Goal: Information Seeking & Learning: Learn about a topic

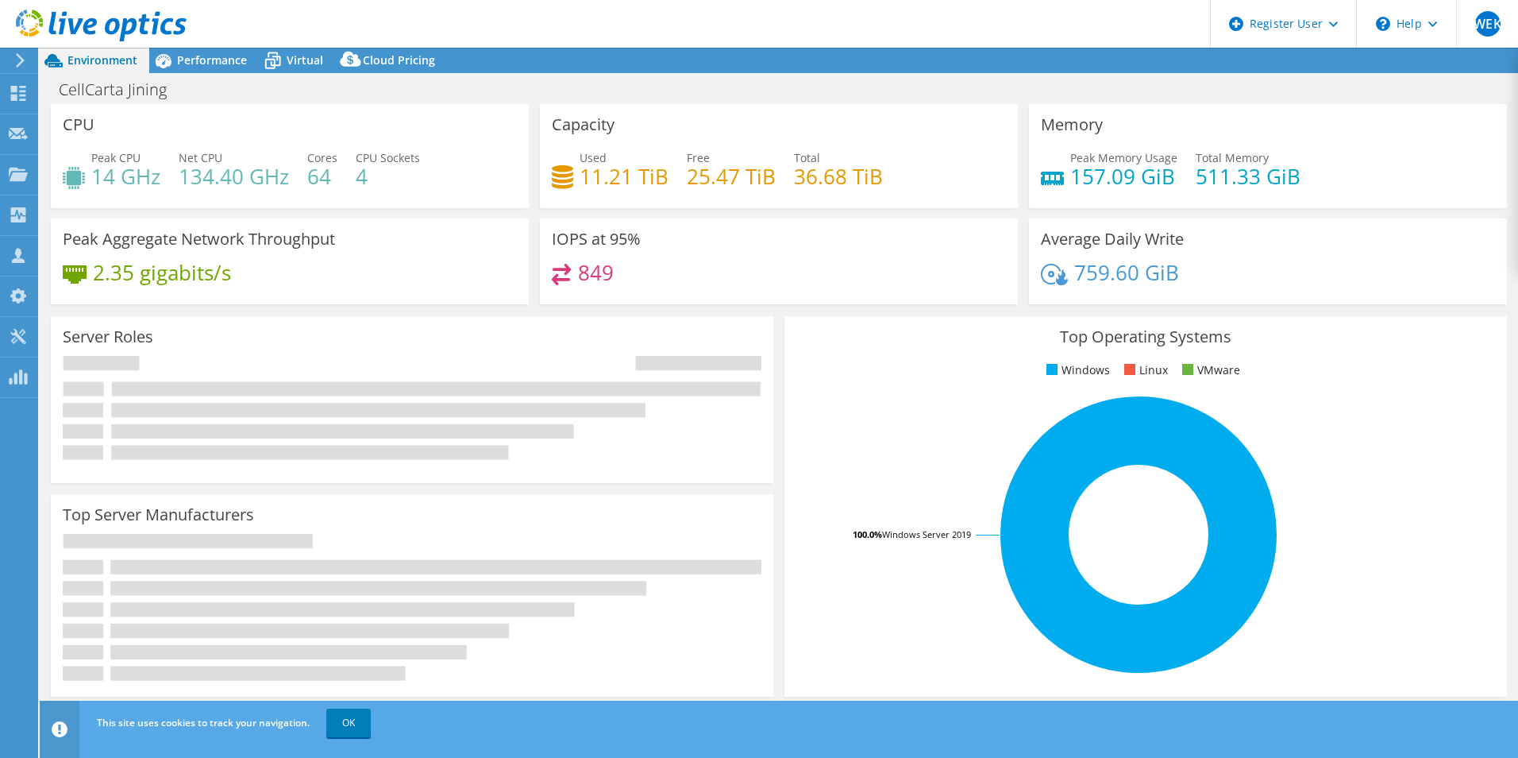
select select "USD"
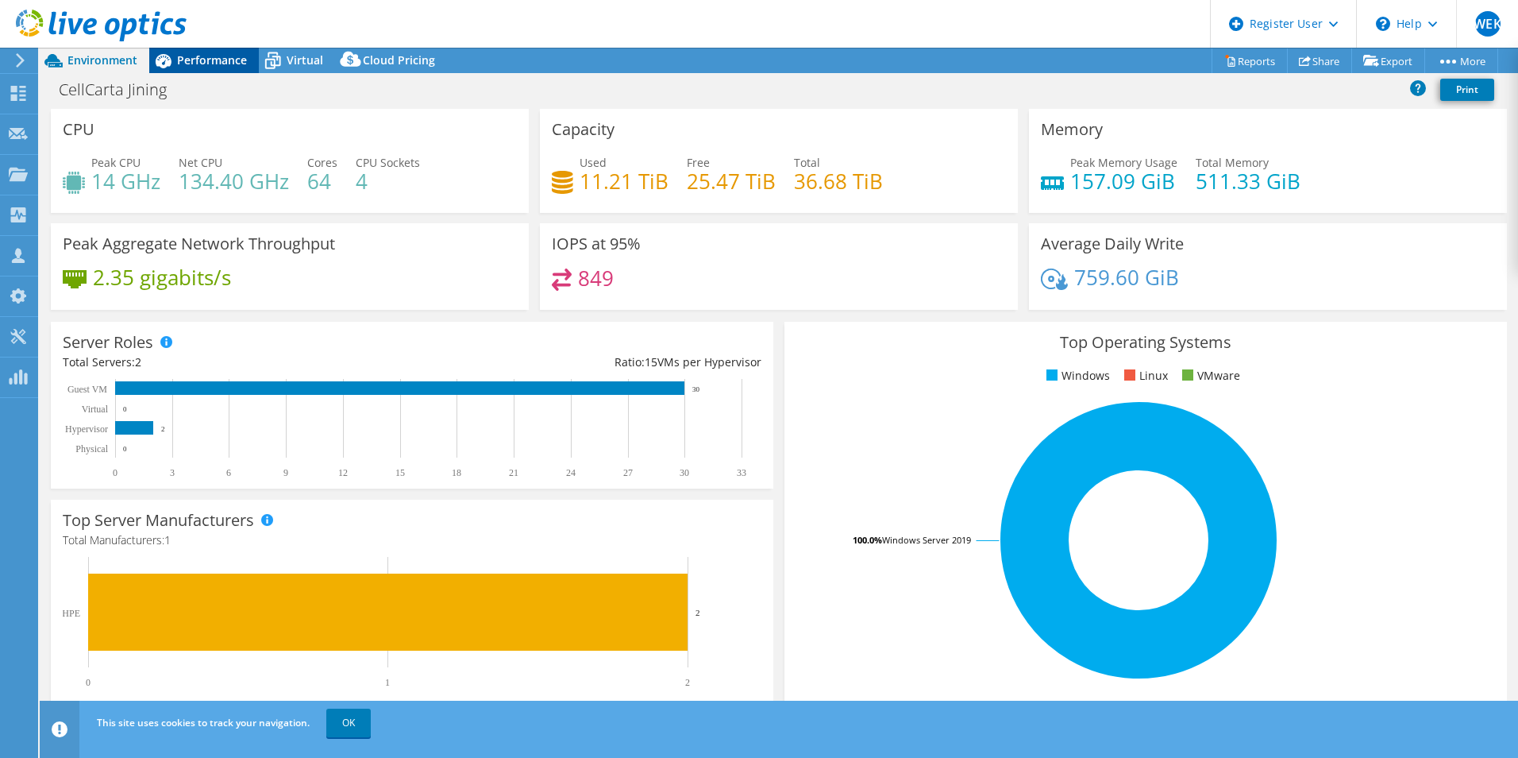
click at [192, 56] on span "Performance" at bounding box center [212, 59] width 70 height 15
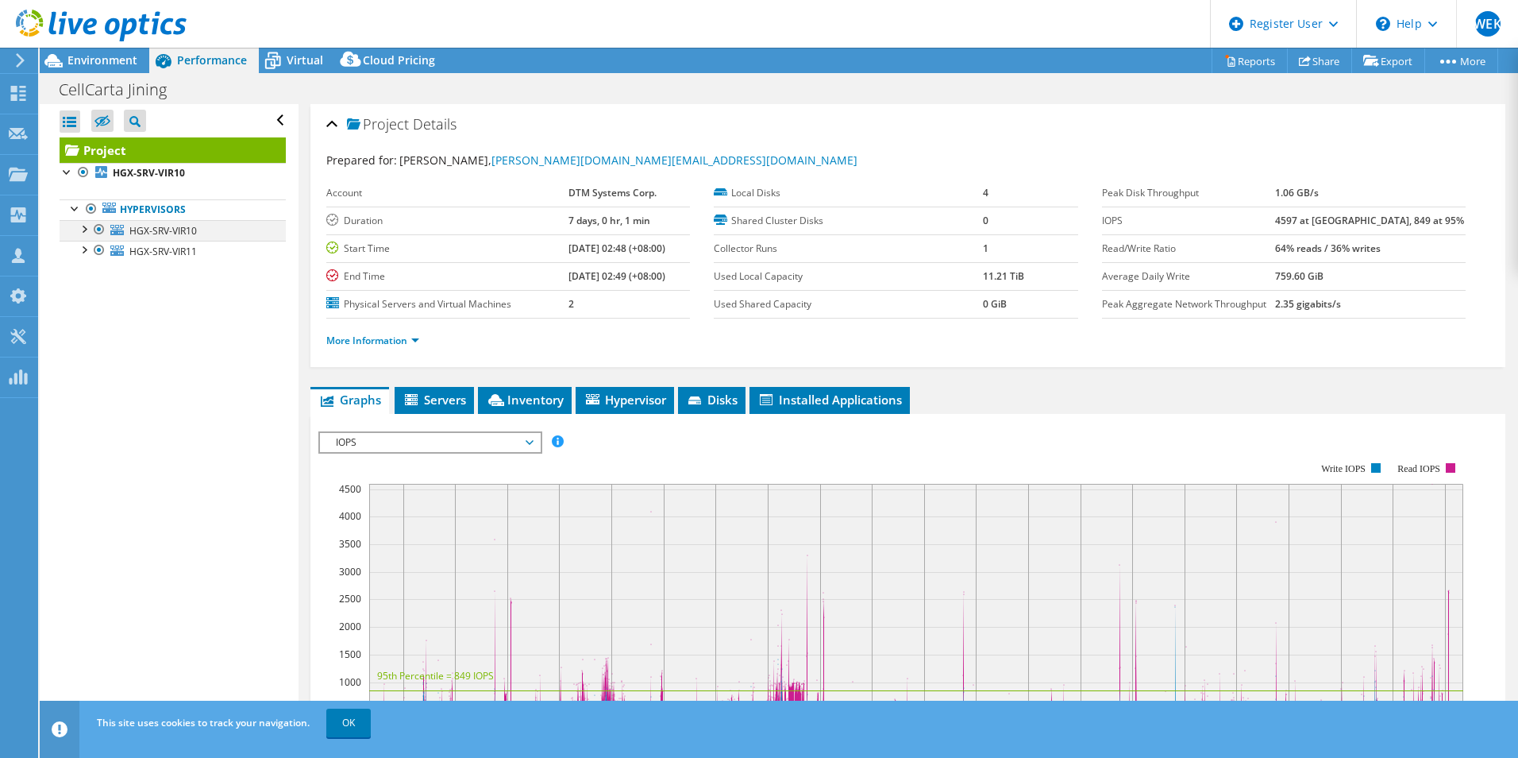
click at [86, 227] on div at bounding box center [83, 228] width 16 height 16
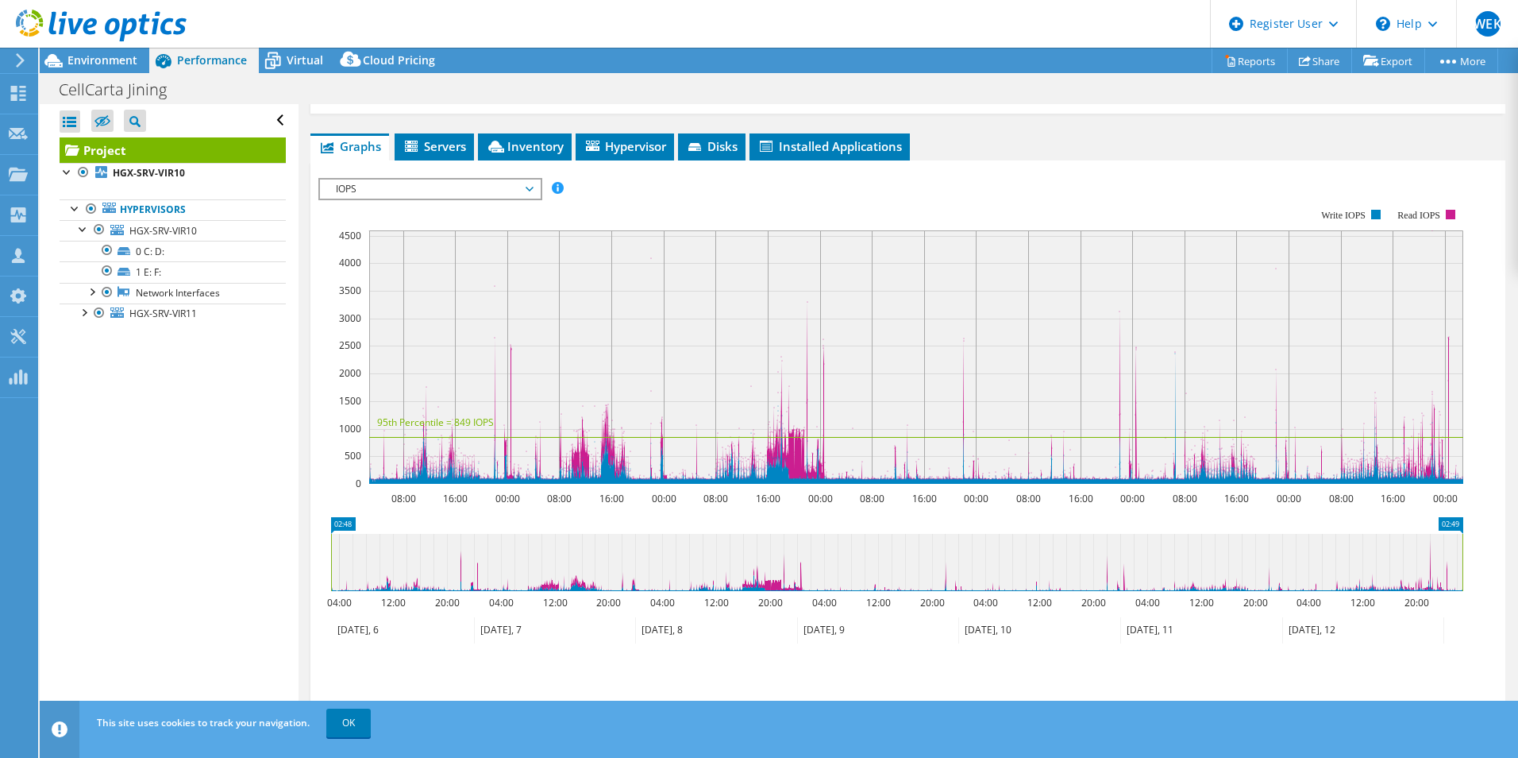
scroll to position [357, 0]
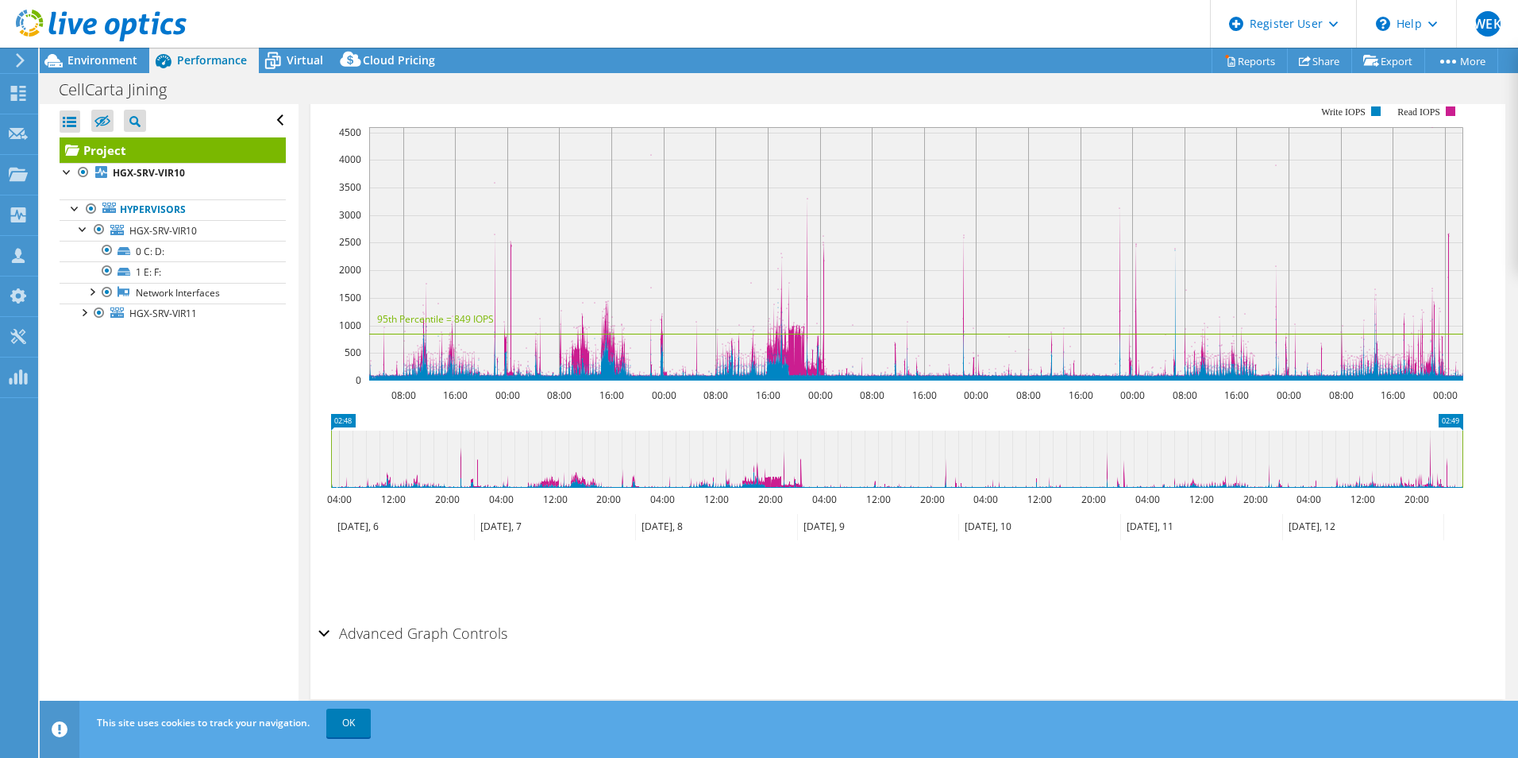
click at [322, 636] on div "Advanced Graph Controls" at bounding box center [907, 634] width 1179 height 34
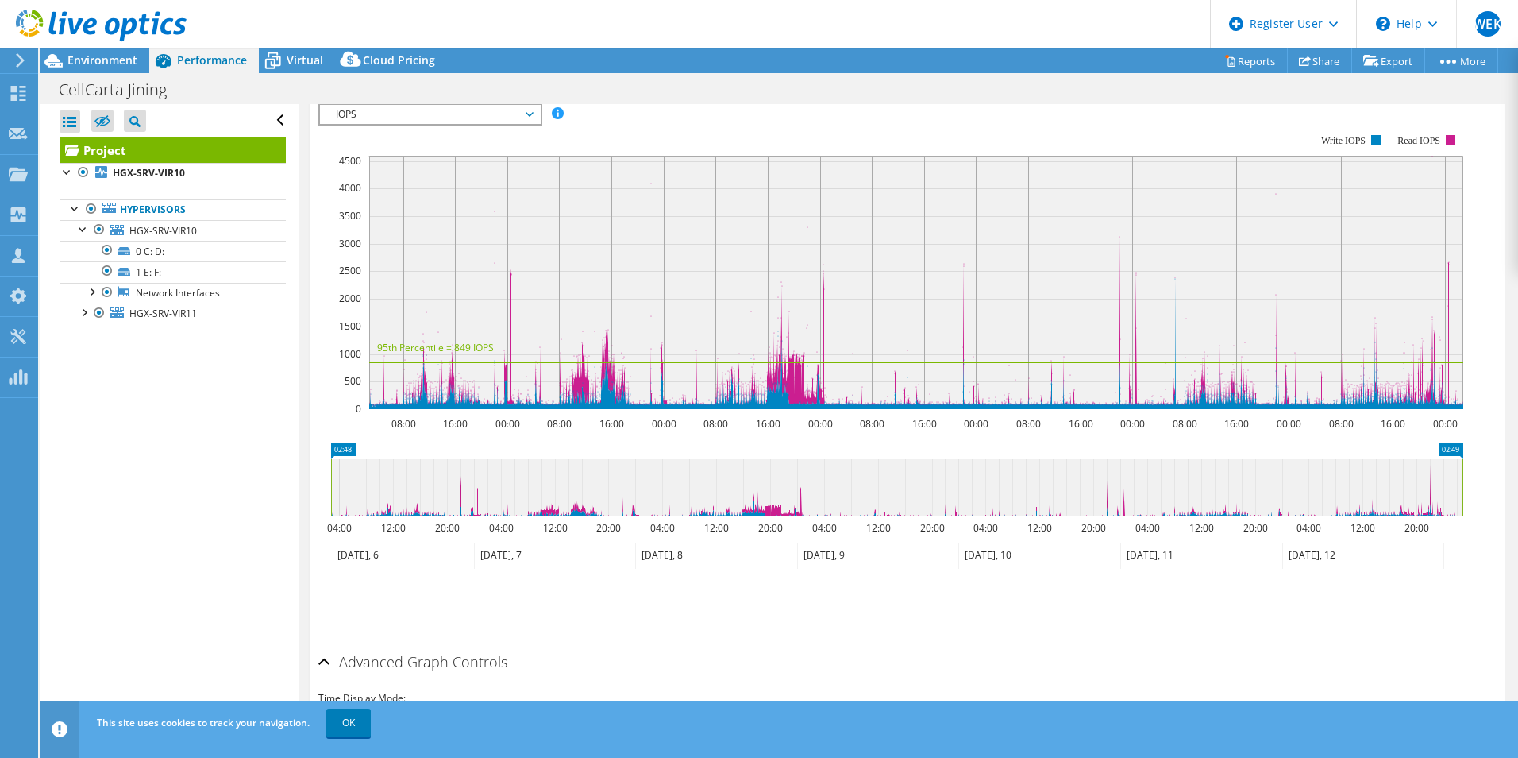
scroll to position [261, 0]
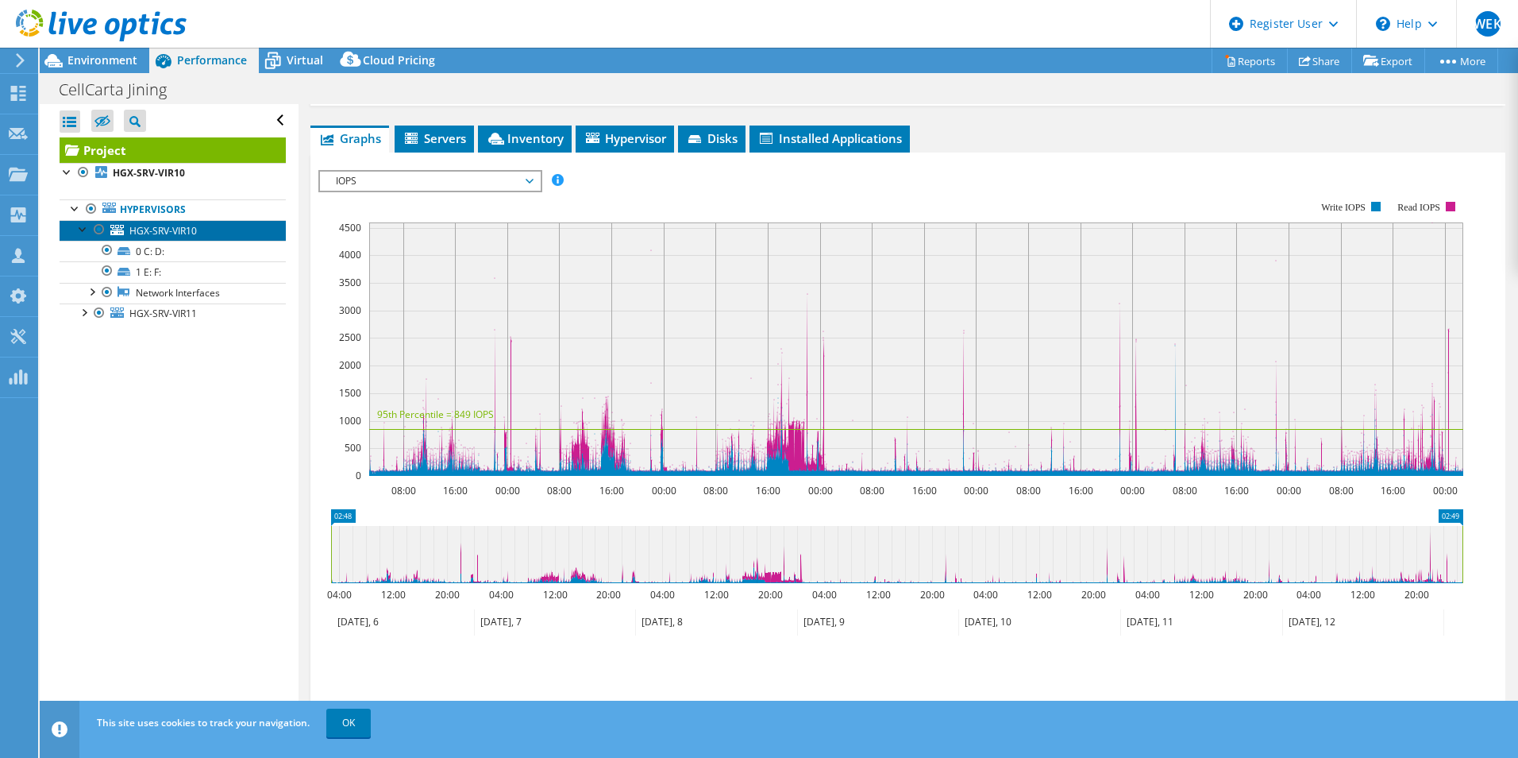
click at [158, 231] on span "HGX-SRV-VIR10" at bounding box center [162, 230] width 67 height 13
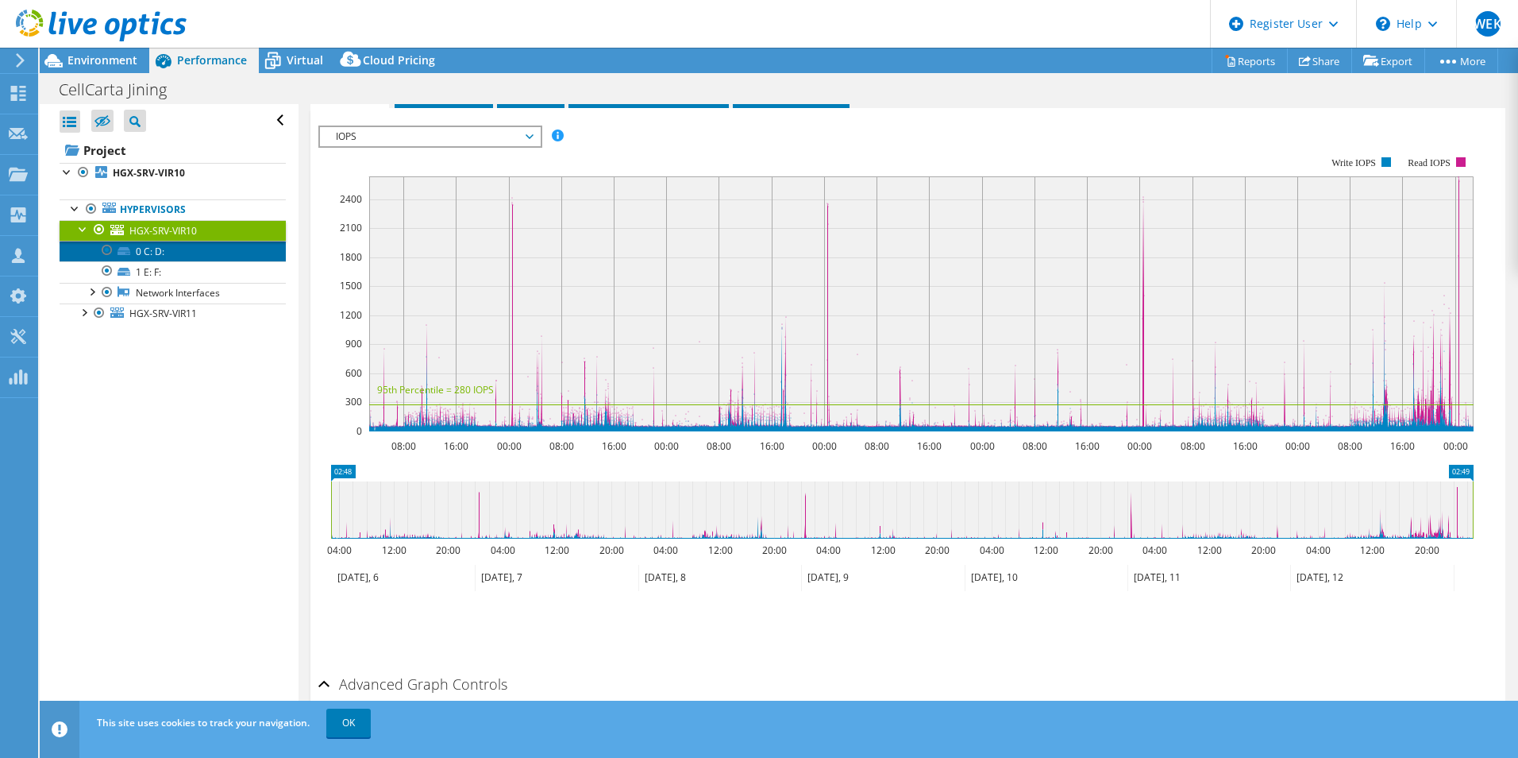
click at [152, 252] on link "0 C: D:" at bounding box center [173, 251] width 226 height 21
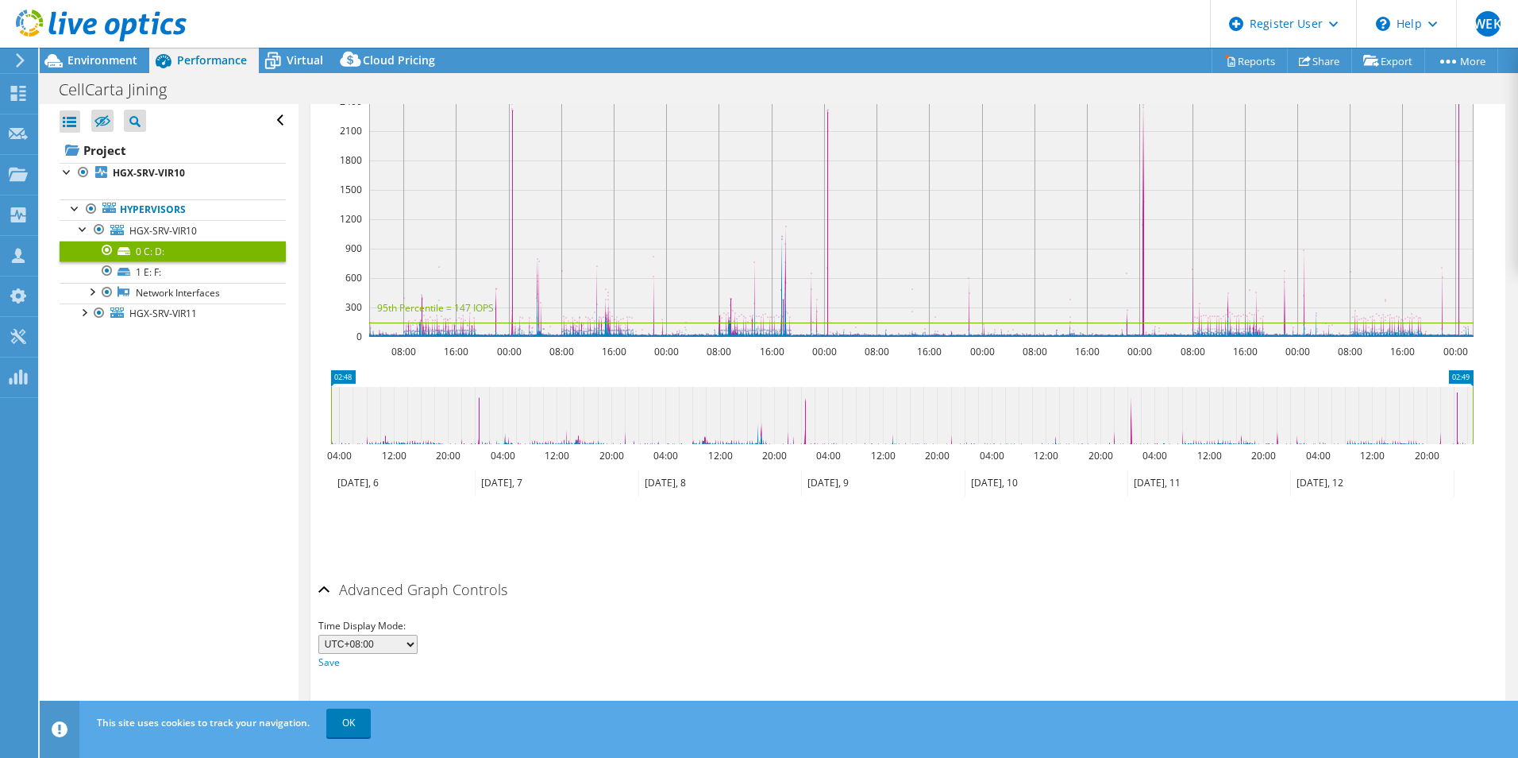
scroll to position [403, 0]
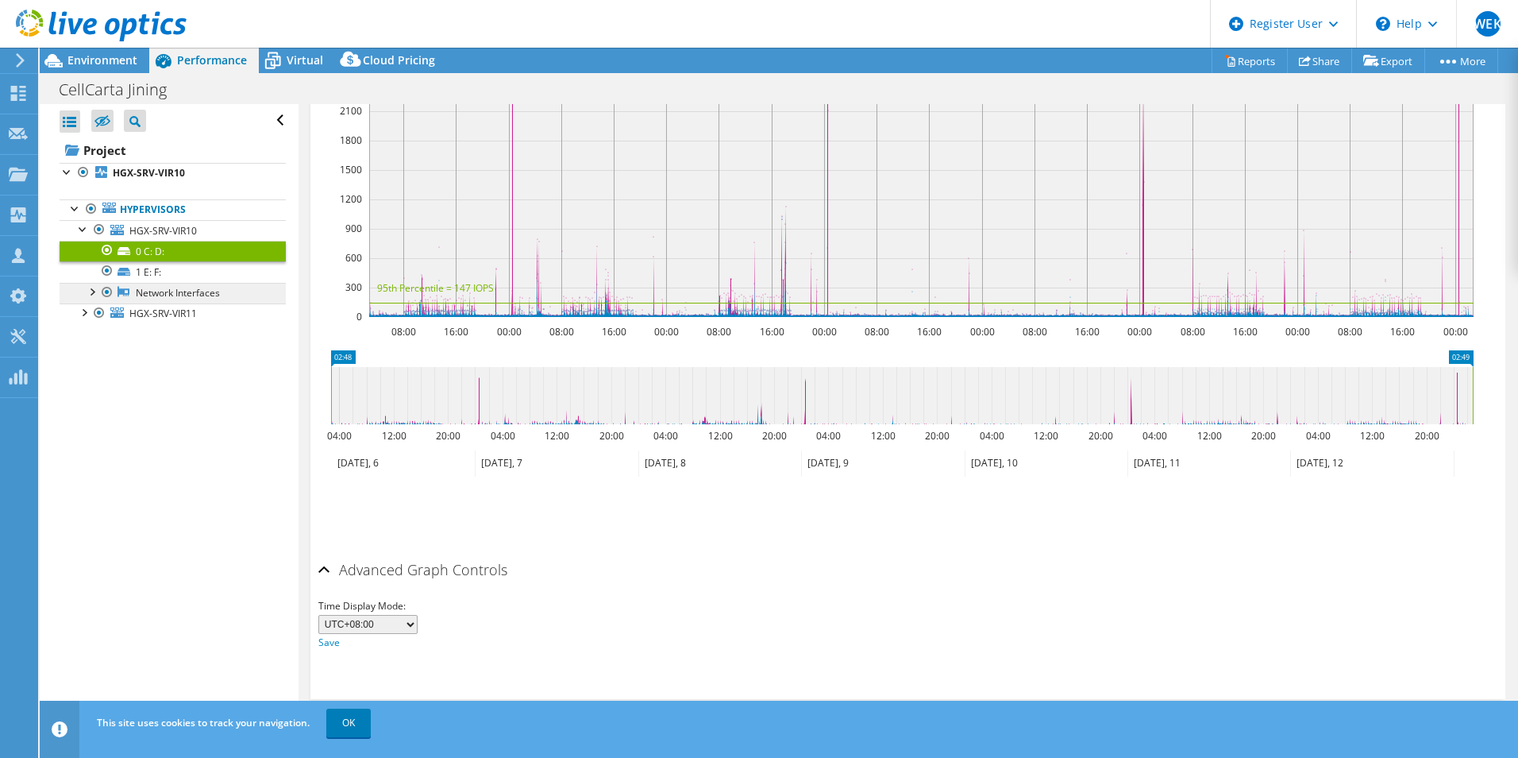
click at [161, 291] on link "Network Interfaces" at bounding box center [173, 293] width 226 height 21
click at [156, 313] on span "HGX-SRV-VIR11" at bounding box center [162, 313] width 67 height 13
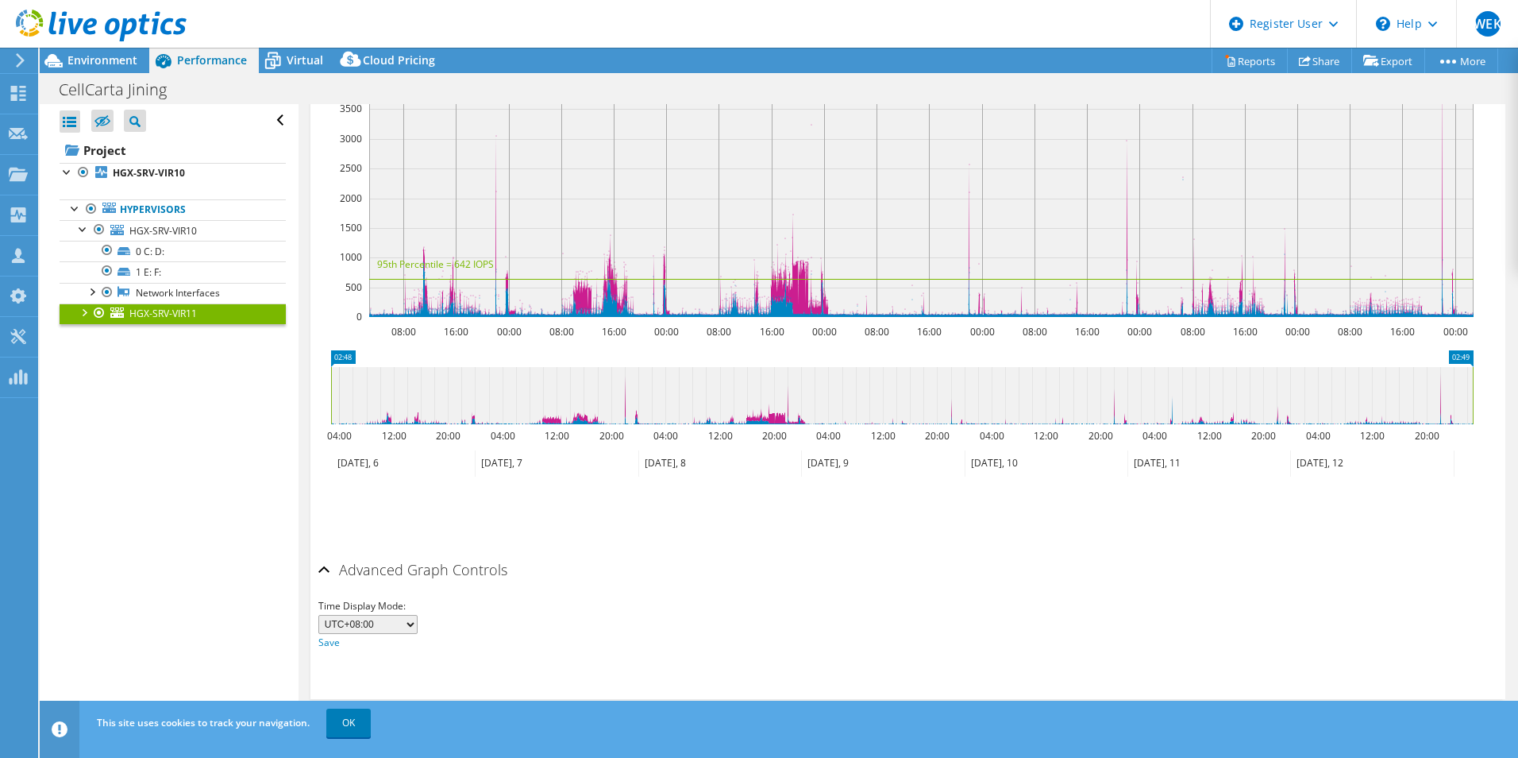
scroll to position [137, 0]
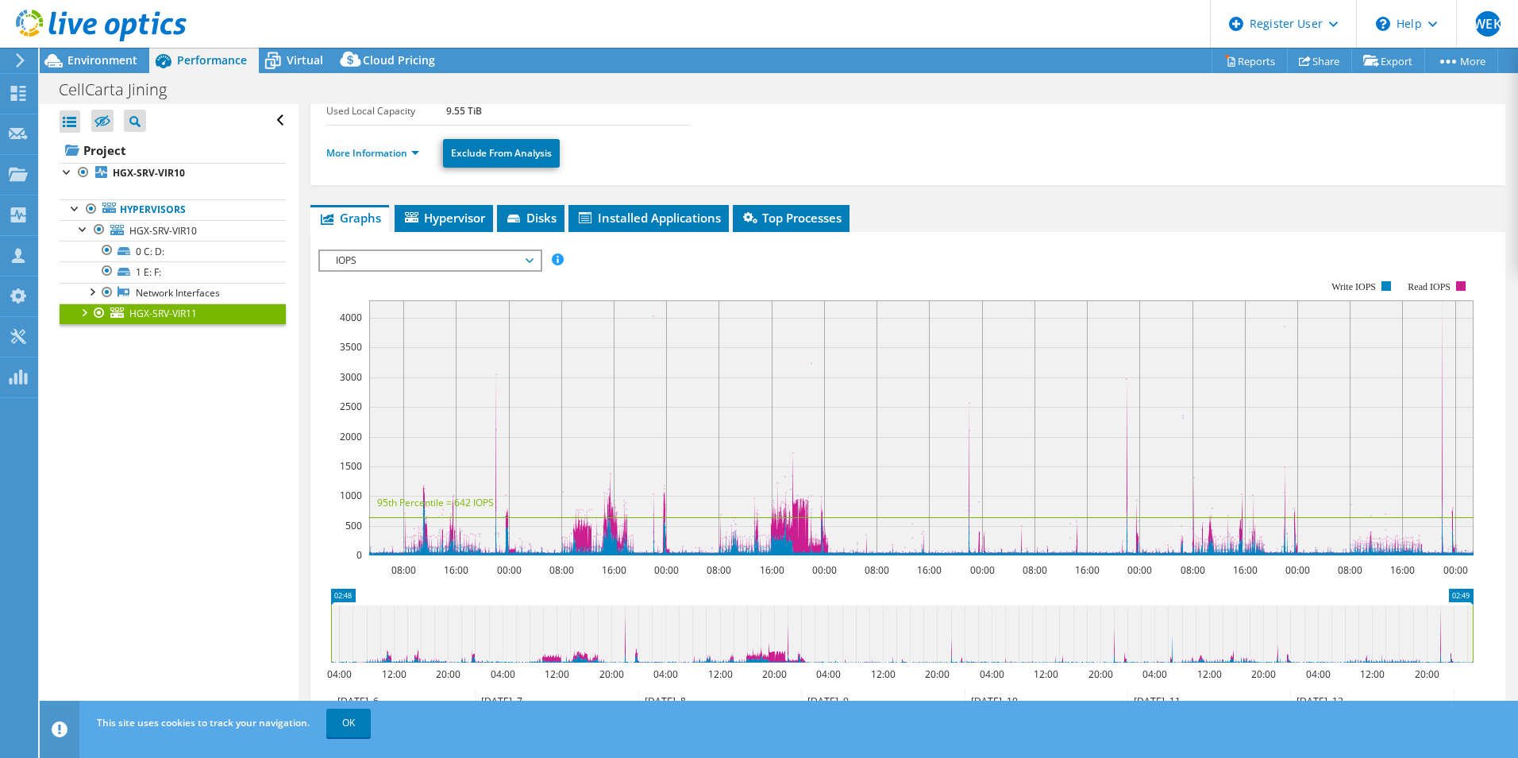
click at [528, 259] on span "IOPS" at bounding box center [430, 260] width 204 height 19
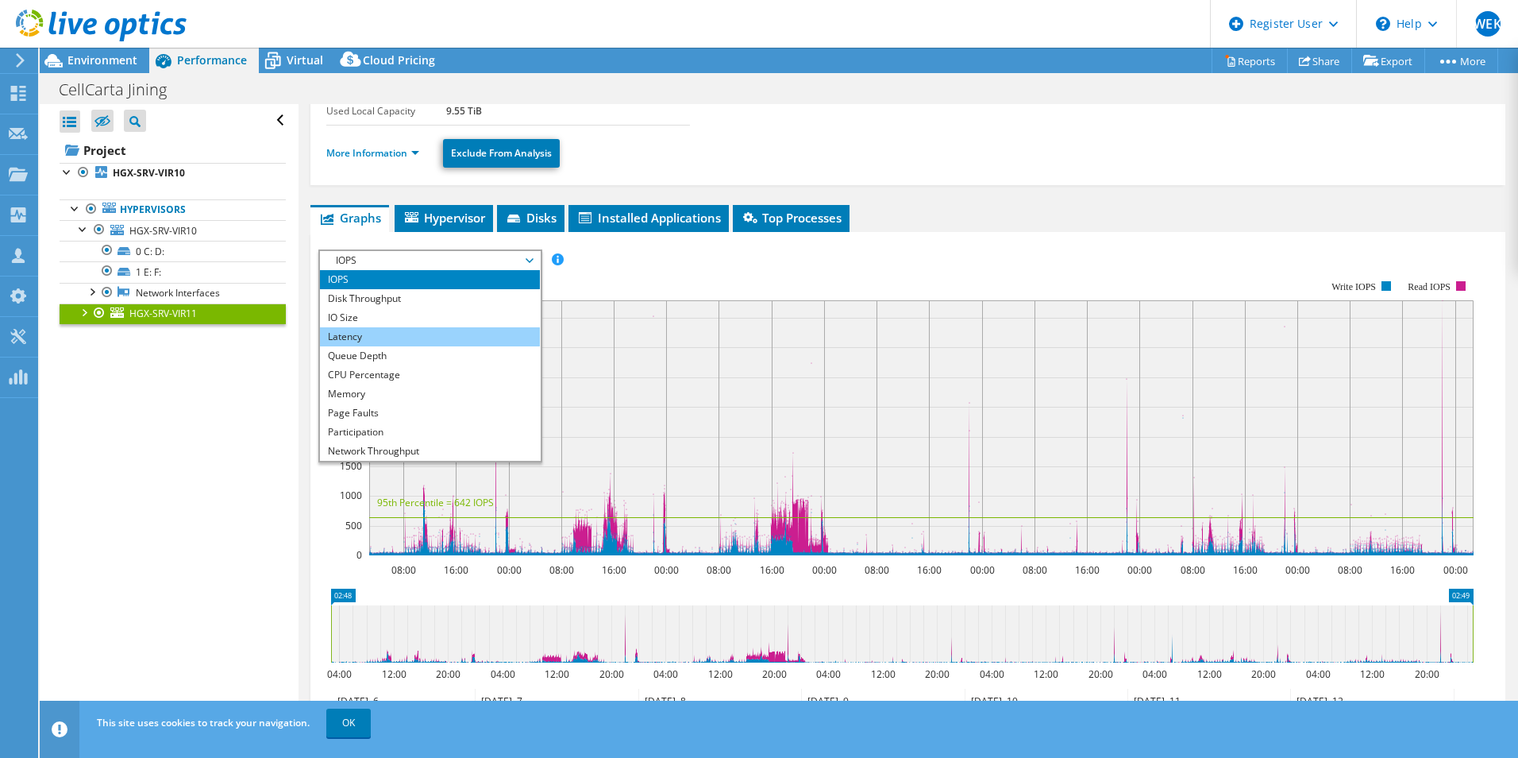
click at [426, 338] on li "Latency" at bounding box center [430, 336] width 220 height 19
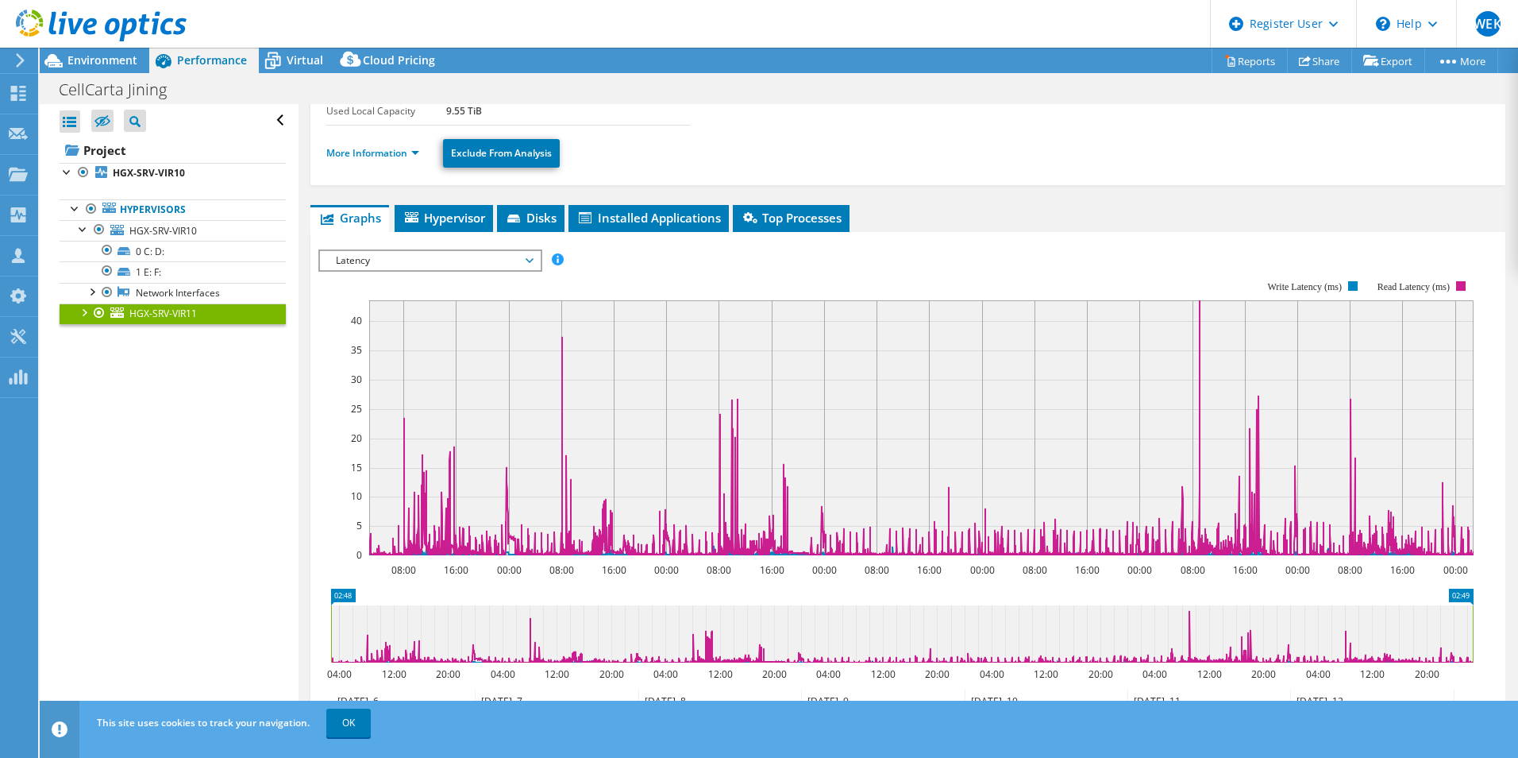
click at [420, 262] on span "Latency" at bounding box center [430, 260] width 204 height 19
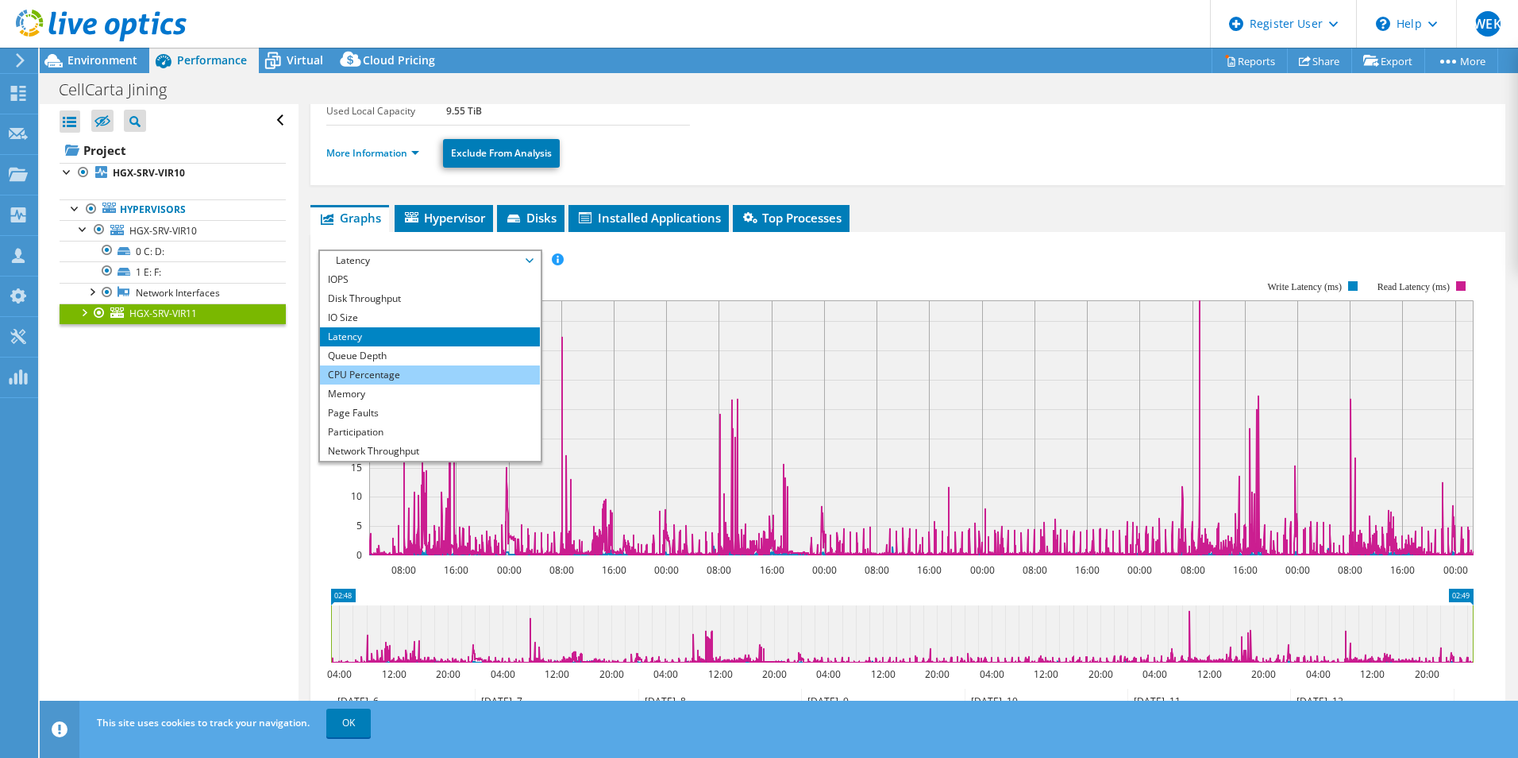
click at [427, 371] on li "CPU Percentage" at bounding box center [430, 374] width 220 height 19
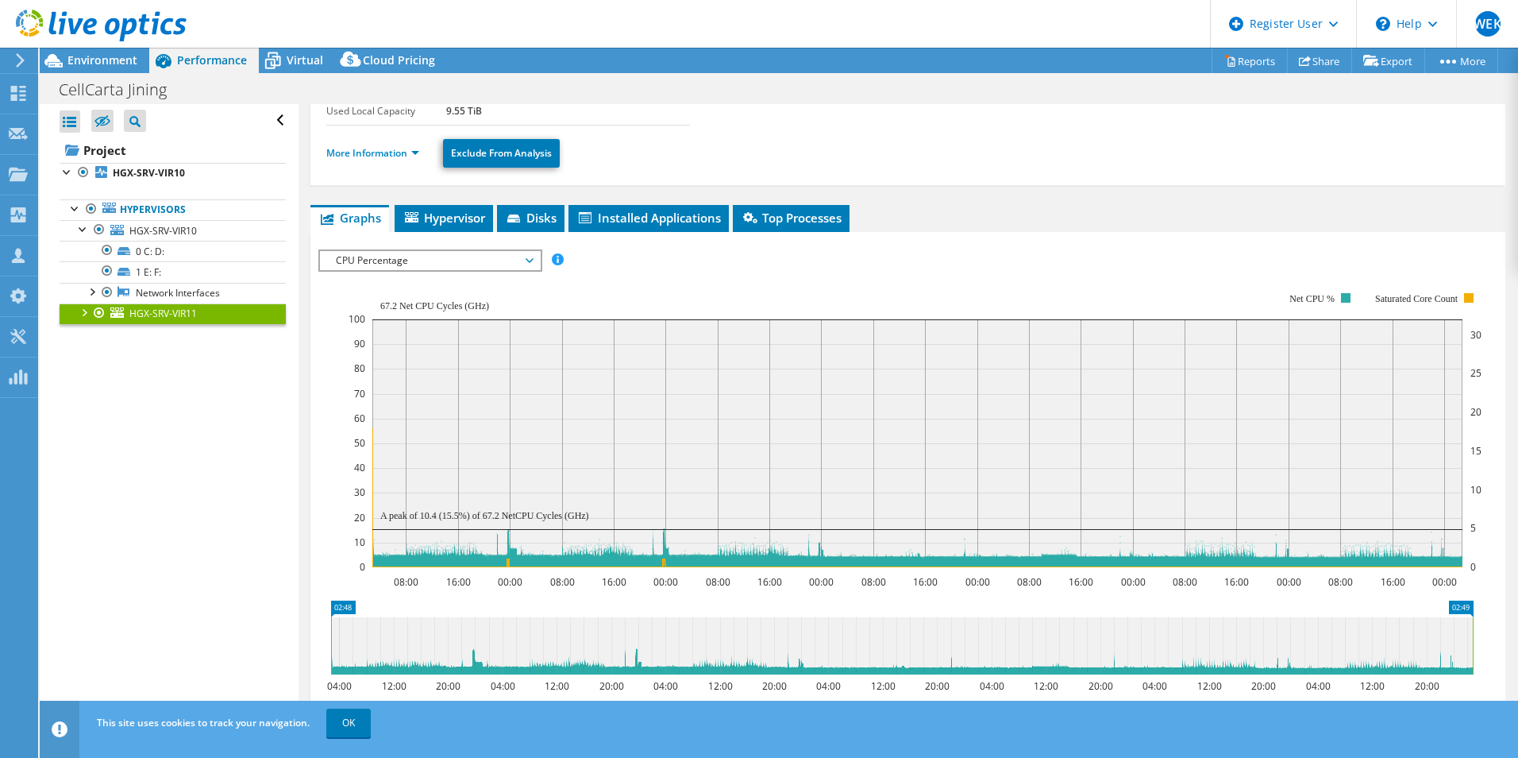
click at [395, 268] on span "CPU Percentage" at bounding box center [430, 260] width 204 height 19
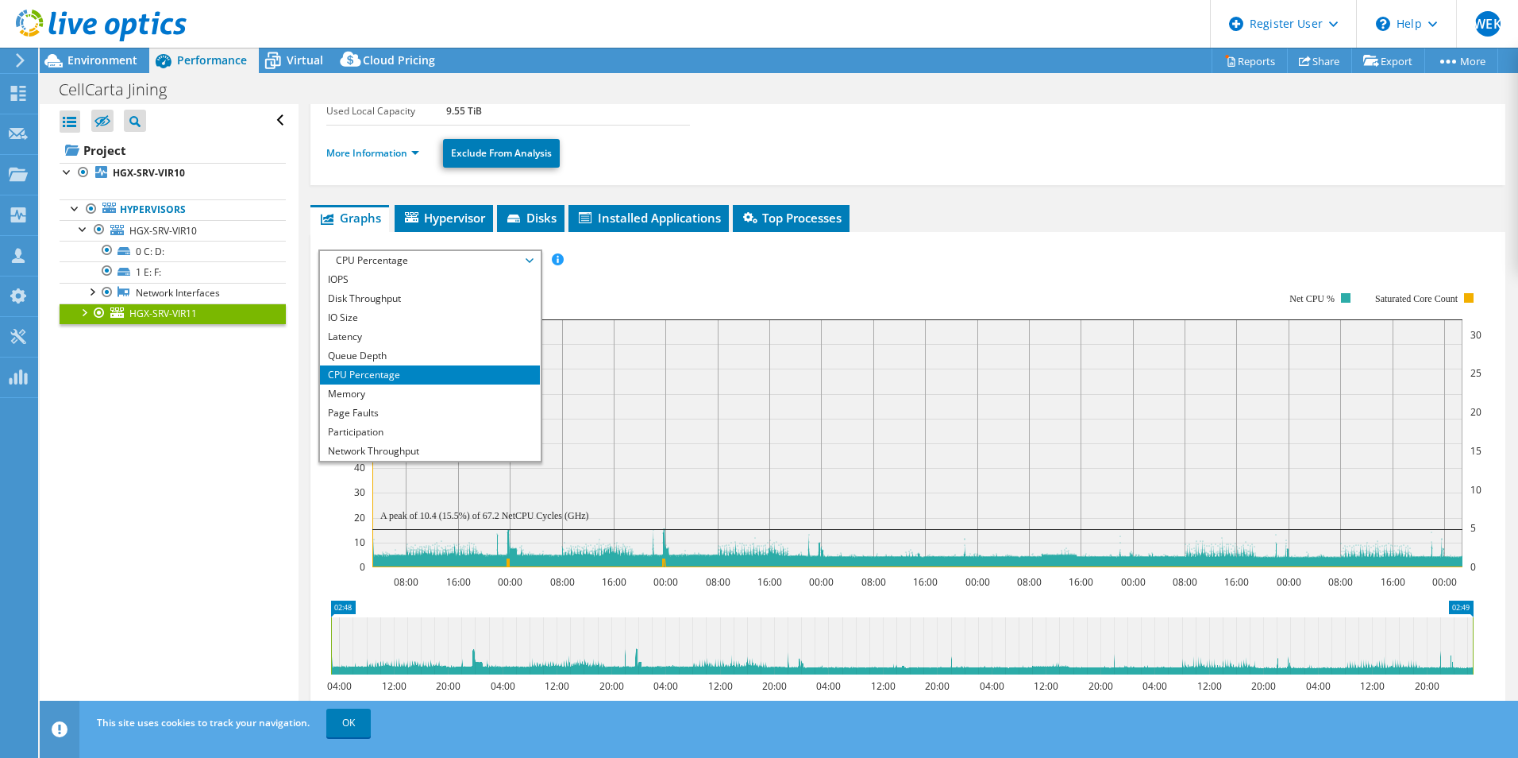
click at [211, 61] on span "Performance" at bounding box center [212, 59] width 70 height 15
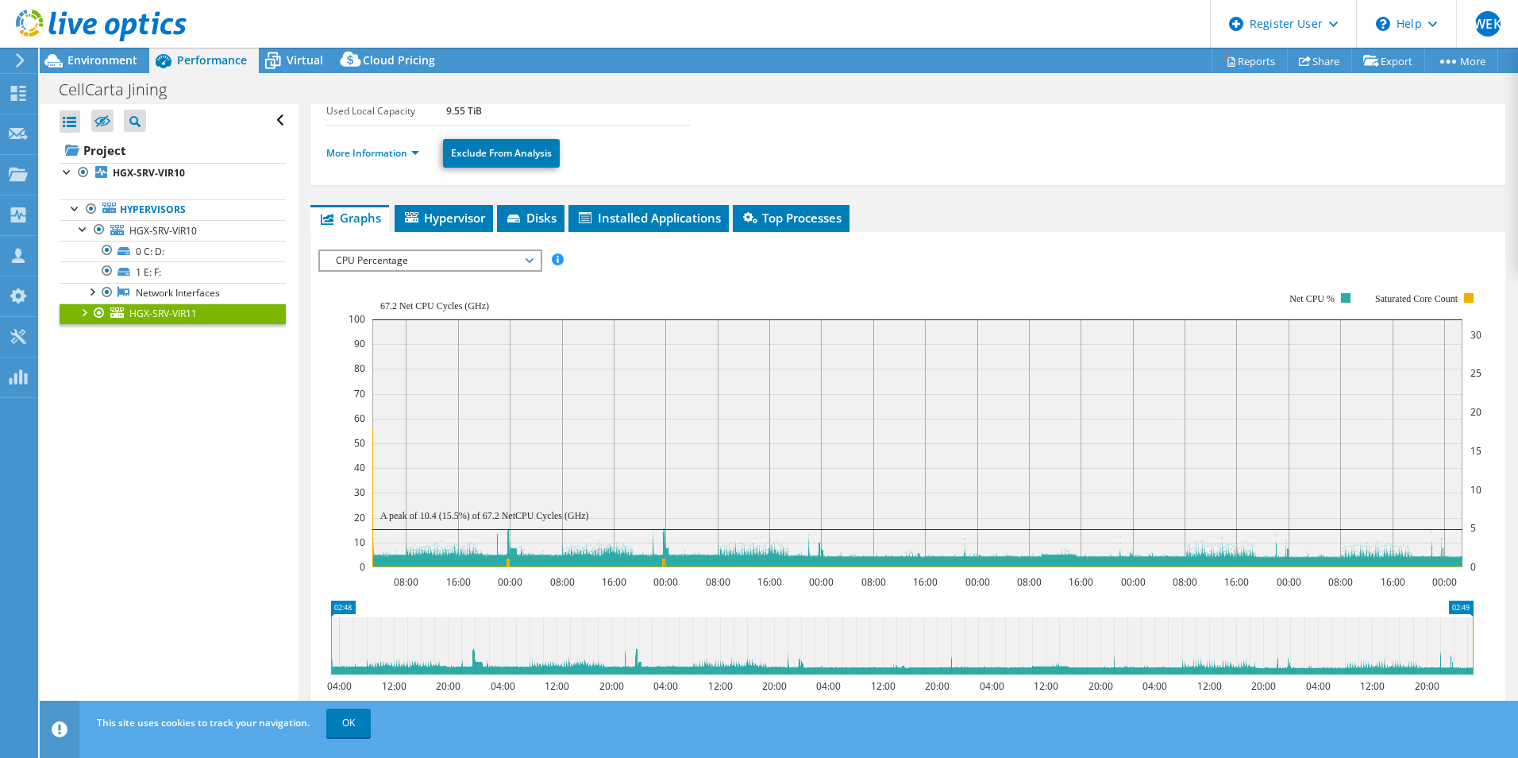
click at [106, 52] on div at bounding box center [93, 26] width 187 height 53
click at [98, 60] on span "Environment" at bounding box center [102, 59] width 70 height 15
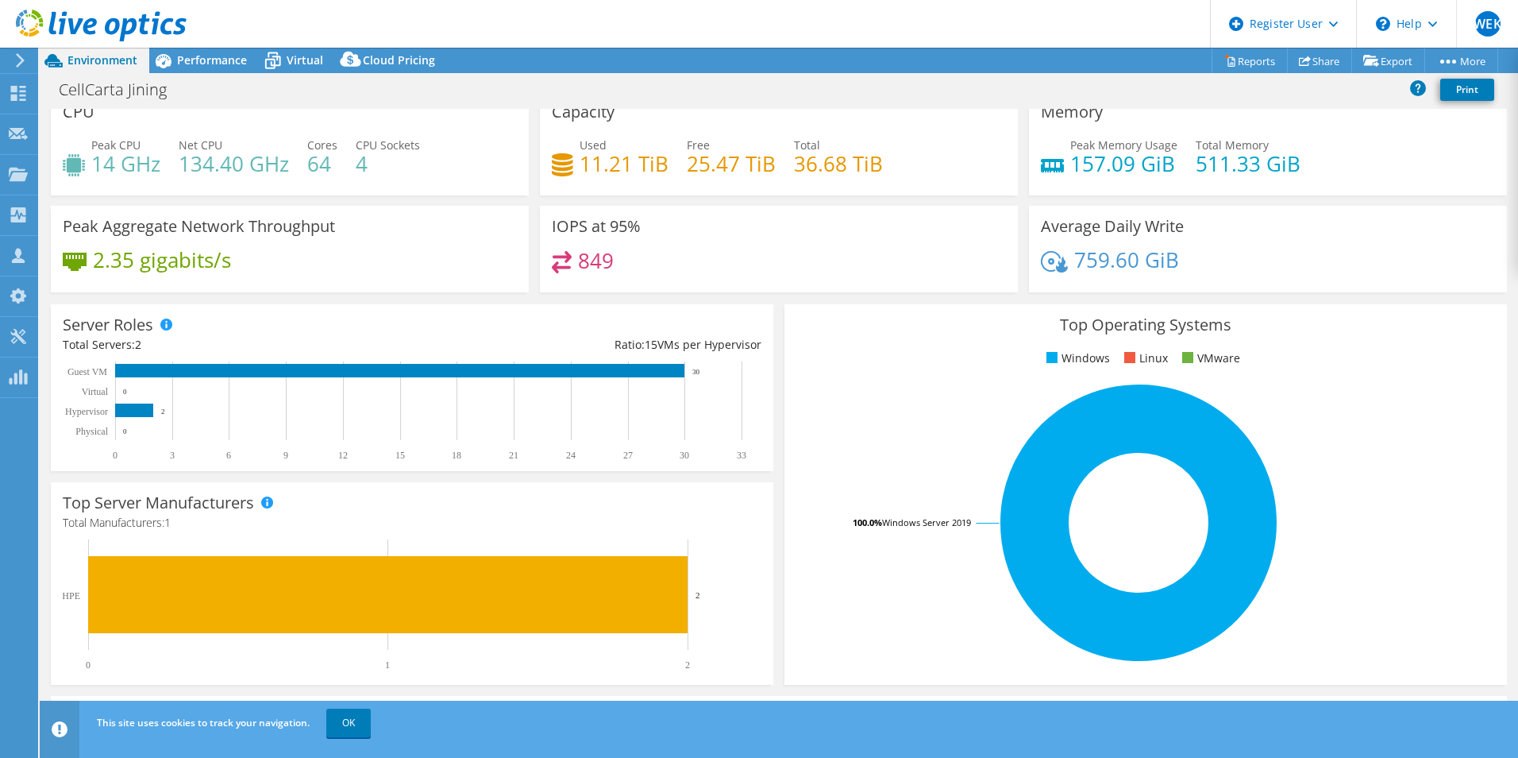
scroll to position [0, 0]
